Goal: Task Accomplishment & Management: Manage account settings

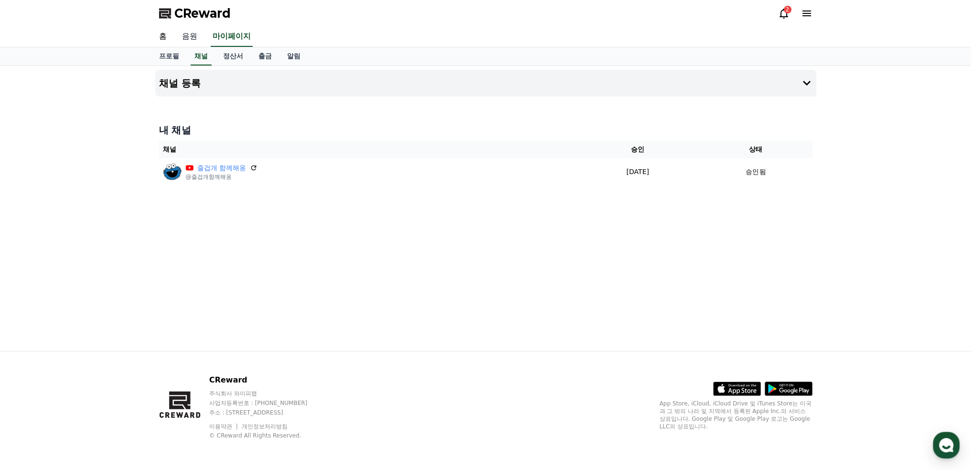
click at [196, 34] on link "음원" at bounding box center [189, 37] width 31 height 20
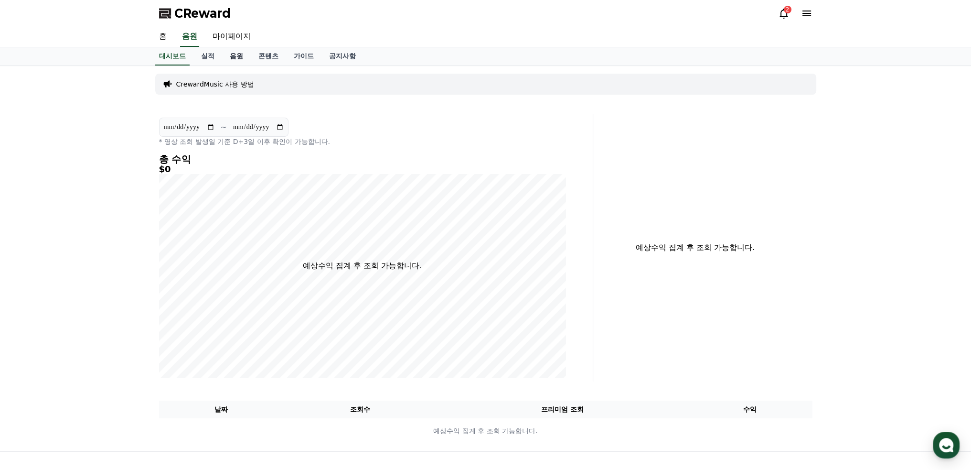
click at [236, 55] on link "음원" at bounding box center [236, 56] width 29 height 18
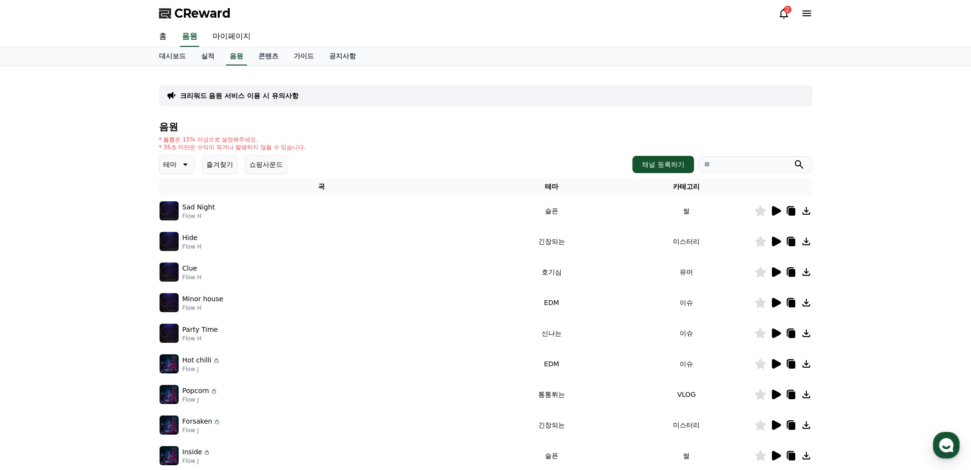
click at [215, 167] on button "즐겨찾기" at bounding box center [219, 164] width 35 height 19
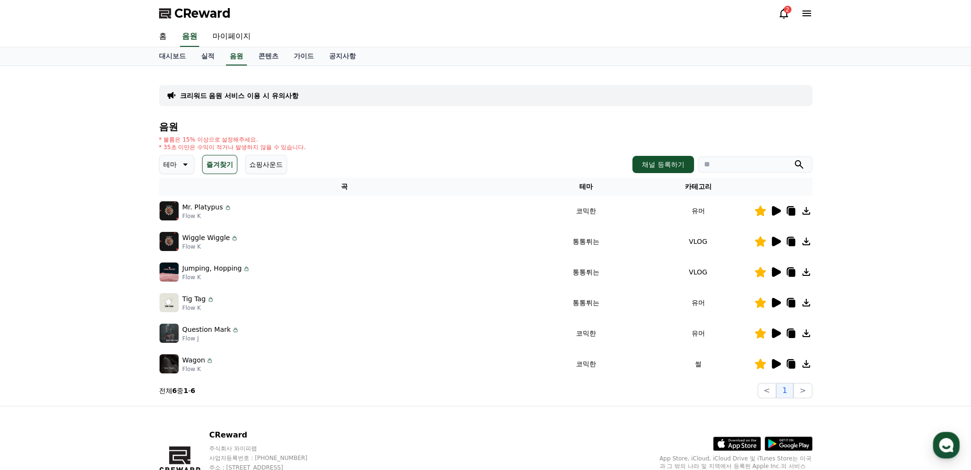
click at [776, 271] on icon at bounding box center [776, 272] width 9 height 10
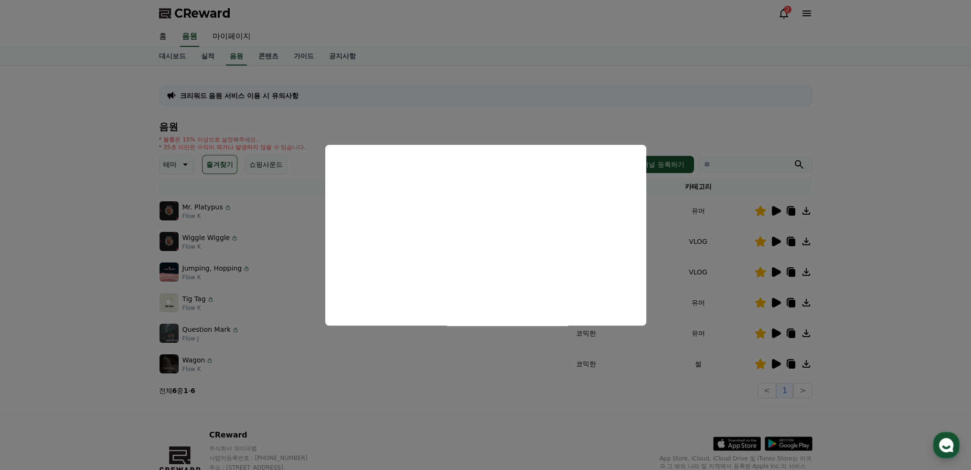
click at [656, 121] on button "close modal" at bounding box center [485, 235] width 971 height 470
